Goal: Find specific fact: Find specific fact

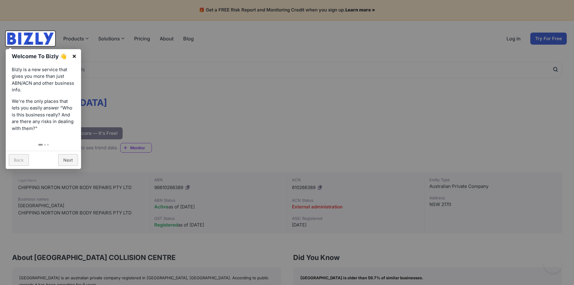
click at [76, 57] on link "×" at bounding box center [74, 56] width 14 height 14
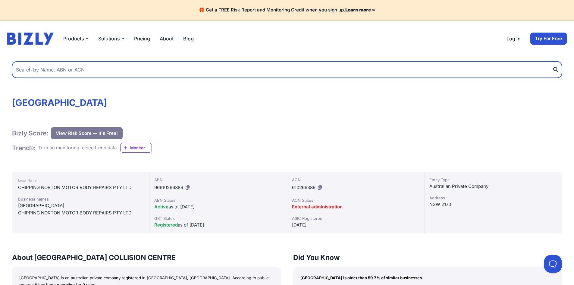
click at [100, 70] on input "text" at bounding box center [287, 69] width 550 height 16
type input "610266389"
click at [552, 61] on button "submit" at bounding box center [557, 69] width 10 height 16
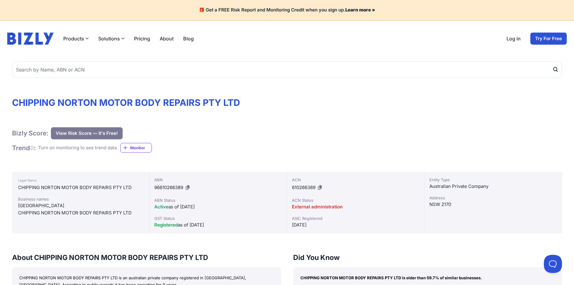
click at [169, 187] on span "96610266389" at bounding box center [168, 187] width 29 height 6
copy div "96610266389"
